Goal: Task Accomplishment & Management: Complete application form

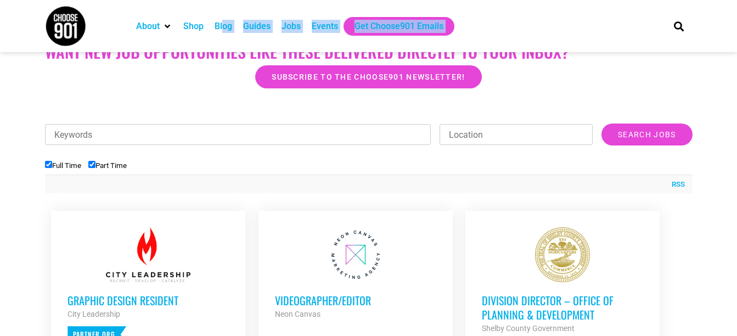
scroll to position [336, 0]
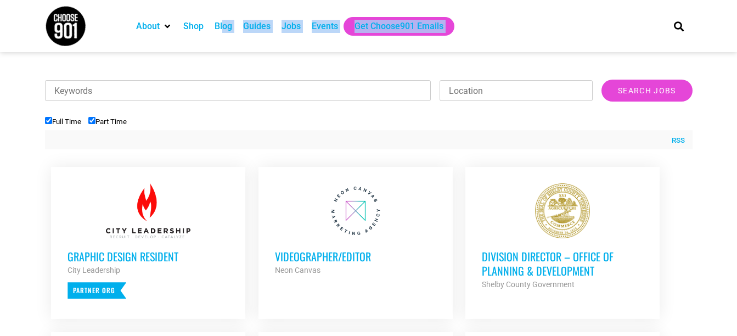
click at [322, 257] on h3 "Videographer/Editor" at bounding box center [355, 256] width 161 height 14
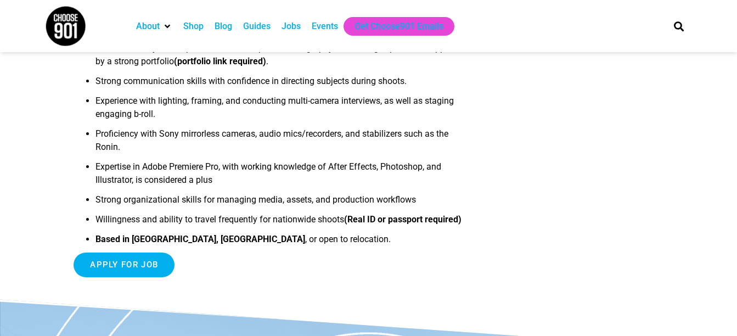
scroll to position [532, 0]
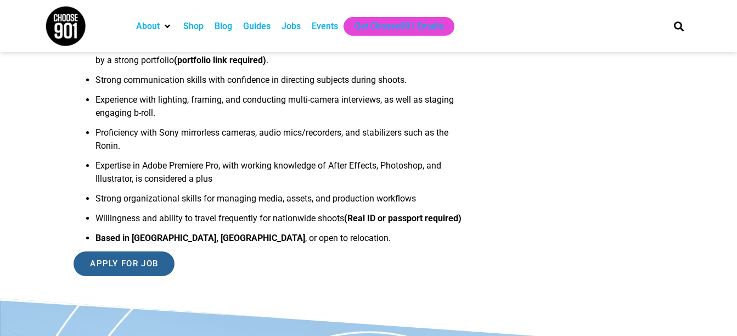
click at [114, 251] on input "Apply for job" at bounding box center [124, 263] width 101 height 25
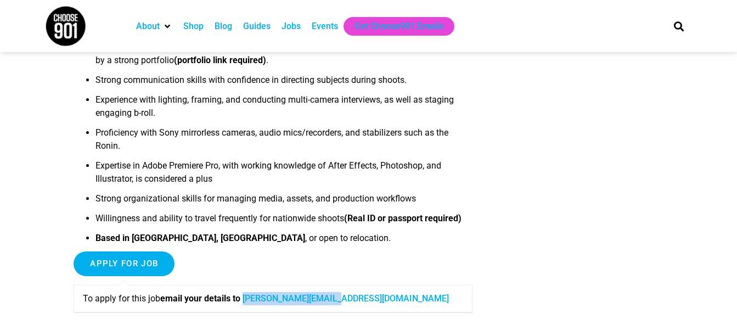
drag, startPoint x: 248, startPoint y: 286, endPoint x: 346, endPoint y: 285, distance: 98.2
click at [346, 292] on p "To apply for this job email your details to [PERSON_NAME][EMAIL_ADDRESS][DOMAIN…" at bounding box center [273, 298] width 380 height 13
copy link "[PERSON_NAME][EMAIL_ADDRESS][DOMAIN_NAME]"
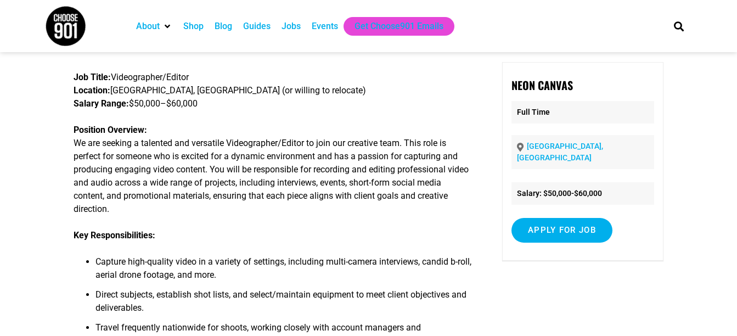
scroll to position [0, 0]
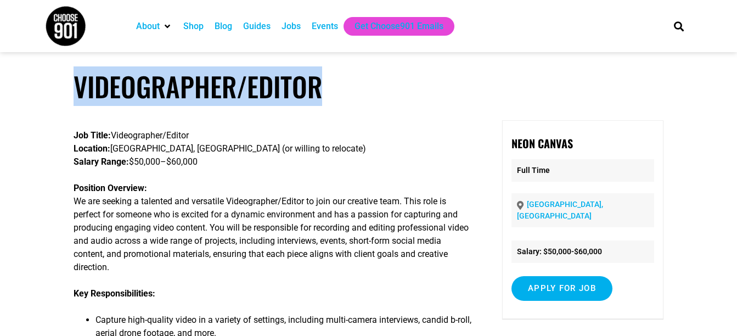
drag, startPoint x: 354, startPoint y: 89, endPoint x: 76, endPoint y: 88, distance: 277.7
click at [76, 88] on h1 "Videographer/Editor" at bounding box center [368, 86] width 589 height 32
copy h1 "Videographer/Editor"
